Goal: Task Accomplishment & Management: Use online tool/utility

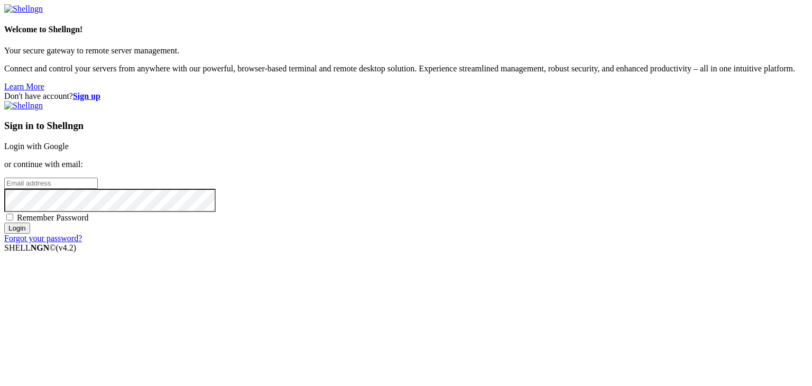
drag, startPoint x: 184, startPoint y: 222, endPoint x: 175, endPoint y: 220, distance: 8.7
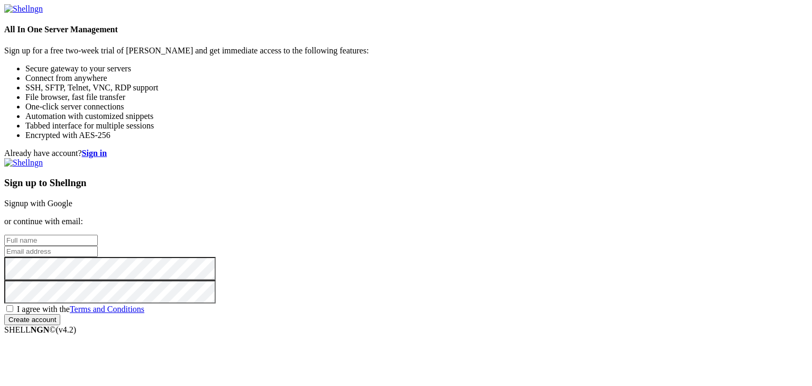
click at [98, 235] on input "text" at bounding box center [51, 240] width 94 height 11
type input "flopablopa060"
drag, startPoint x: 496, startPoint y: 165, endPoint x: 313, endPoint y: 142, distance: 183.7
click at [313, 149] on div "Already have account? Sign in Sign up to Shellngn Signup with Google or continu…" at bounding box center [405, 237] width 803 height 177
click at [107, 149] on strong "Sign in" at bounding box center [94, 153] width 25 height 9
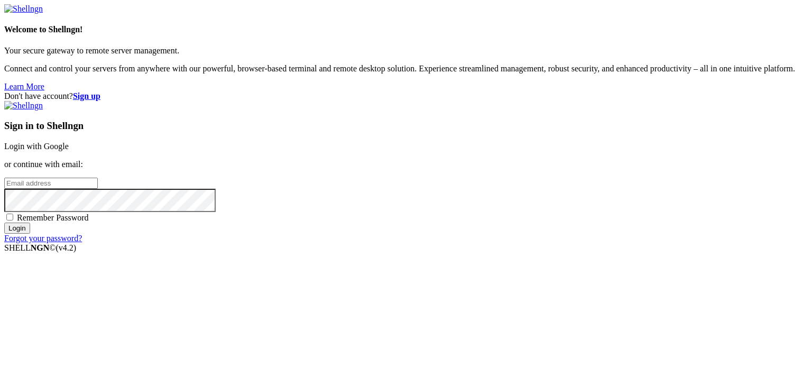
click at [98, 189] on input "email" at bounding box center [51, 183] width 94 height 11
paste input "flopablopa060"
click at [98, 189] on input "flopablopa060" at bounding box center [51, 183] width 94 height 11
drag, startPoint x: 477, startPoint y: 183, endPoint x: 409, endPoint y: 175, distance: 69.2
click at [409, 175] on div "Don't have account? Sign up Sign in to Shellngn Login with Google or continue w…" at bounding box center [405, 167] width 803 height 152
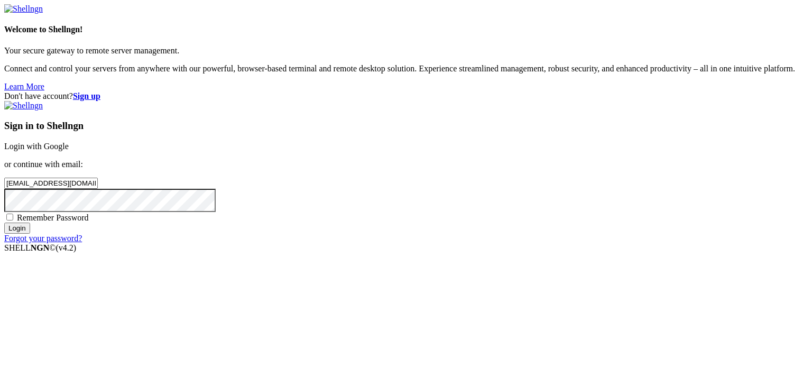
type input "[EMAIL_ADDRESS][DOMAIN_NAME]"
drag, startPoint x: 461, startPoint y: 285, endPoint x: 442, endPoint y: 385, distance: 101.2
click at [30, 234] on input "Login" at bounding box center [17, 227] width 26 height 11
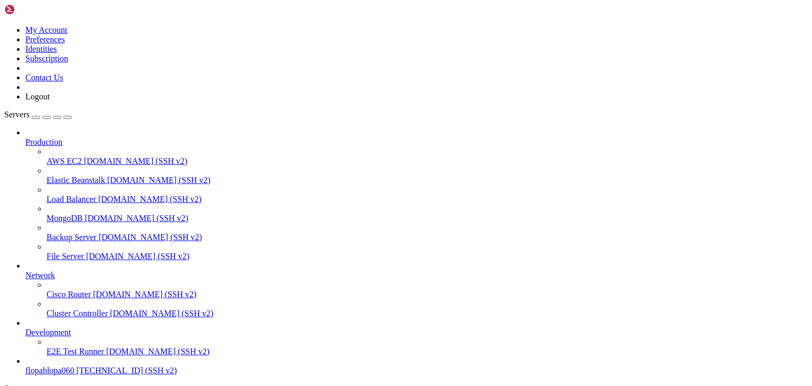
scroll to position [40, 0]
click at [74, 366] on span "flopablopa060" at bounding box center [49, 370] width 49 height 9
drag, startPoint x: 290, startPoint y: 760, endPoint x: 576, endPoint y: 811, distance: 290.4
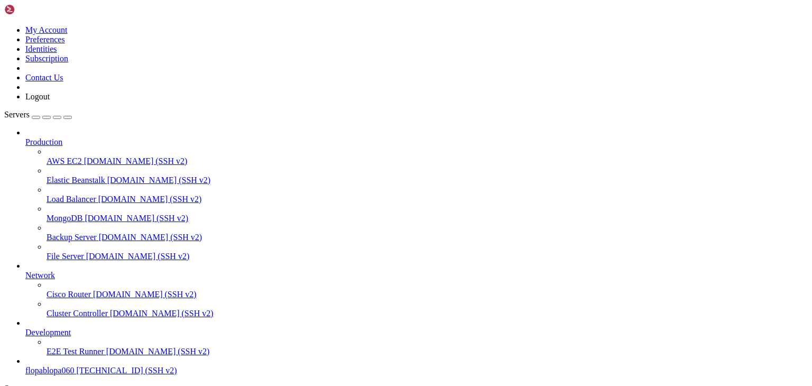
drag, startPoint x: 301, startPoint y: 718, endPoint x: 599, endPoint y: 818, distance: 315.0
drag, startPoint x: 257, startPoint y: 762, endPoint x: 613, endPoint y: 829, distance: 361.9
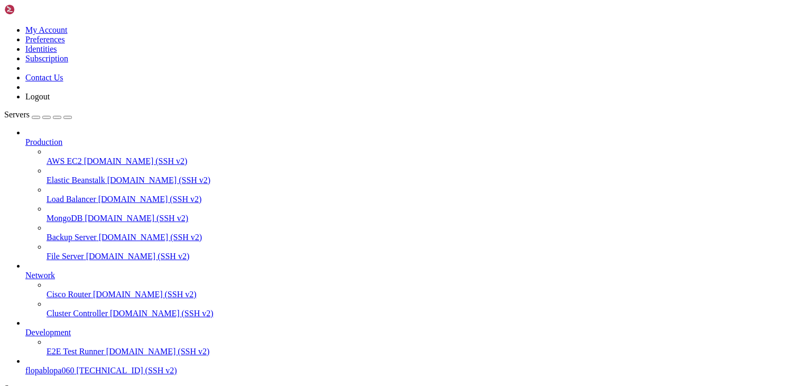
drag, startPoint x: 246, startPoint y: 821, endPoint x: 606, endPoint y: 842, distance: 360.5
drag, startPoint x: 234, startPoint y: 859, endPoint x: 589, endPoint y: 844, distance: 354.9
